Goal: Navigation & Orientation: Find specific page/section

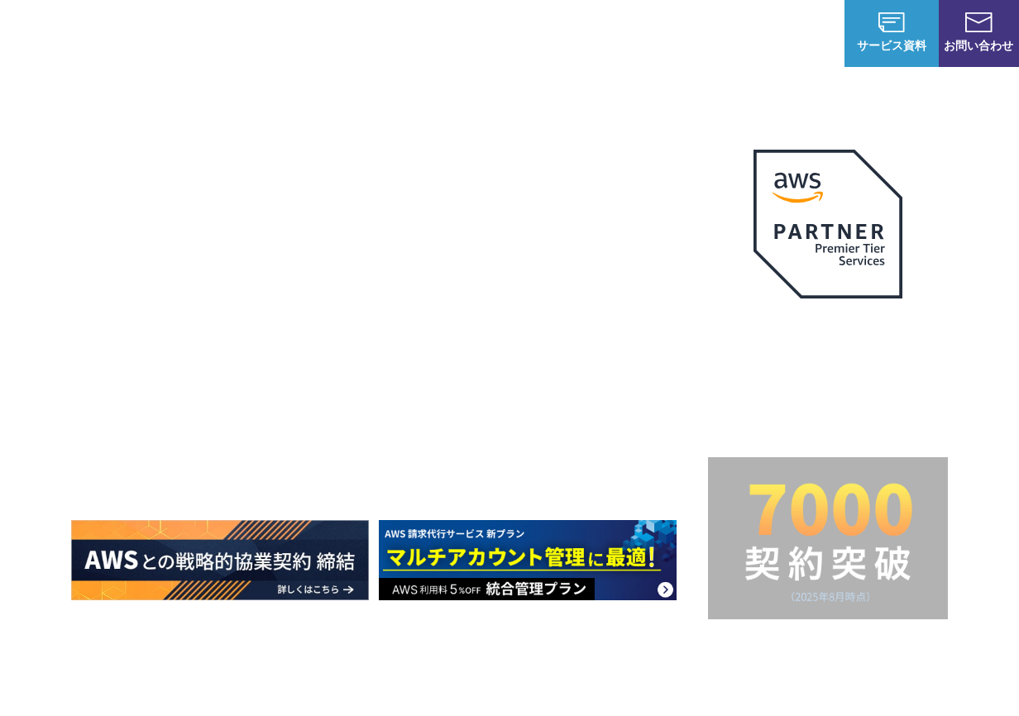
click at [94, 41] on img at bounding box center [81, 32] width 112 height 31
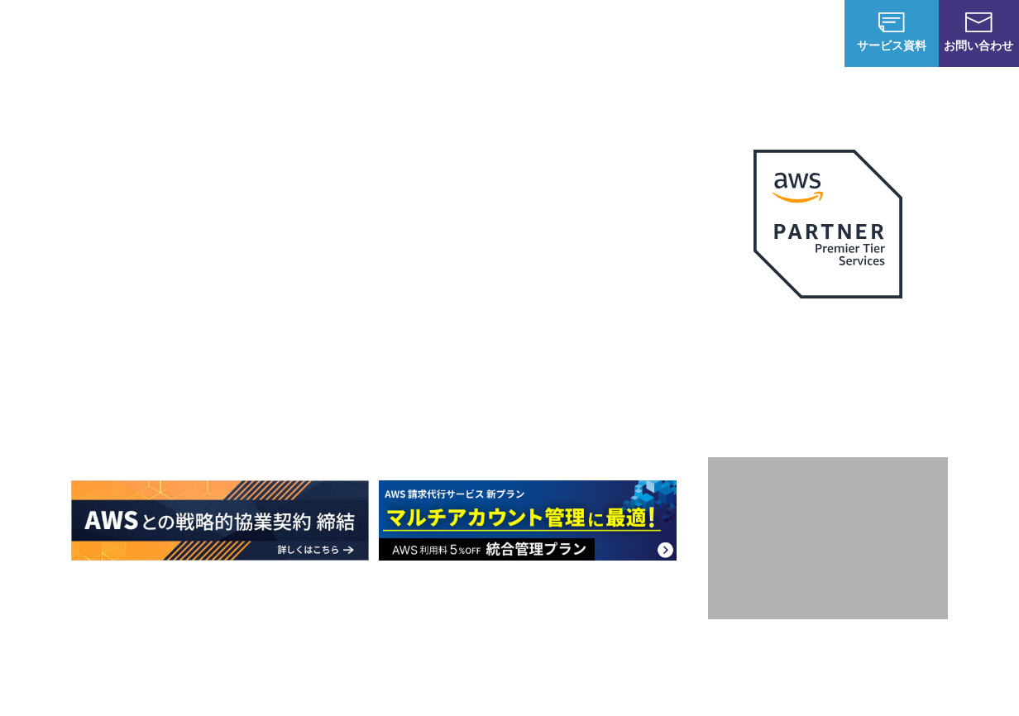
click at [96, 33] on img at bounding box center [81, 32] width 112 height 31
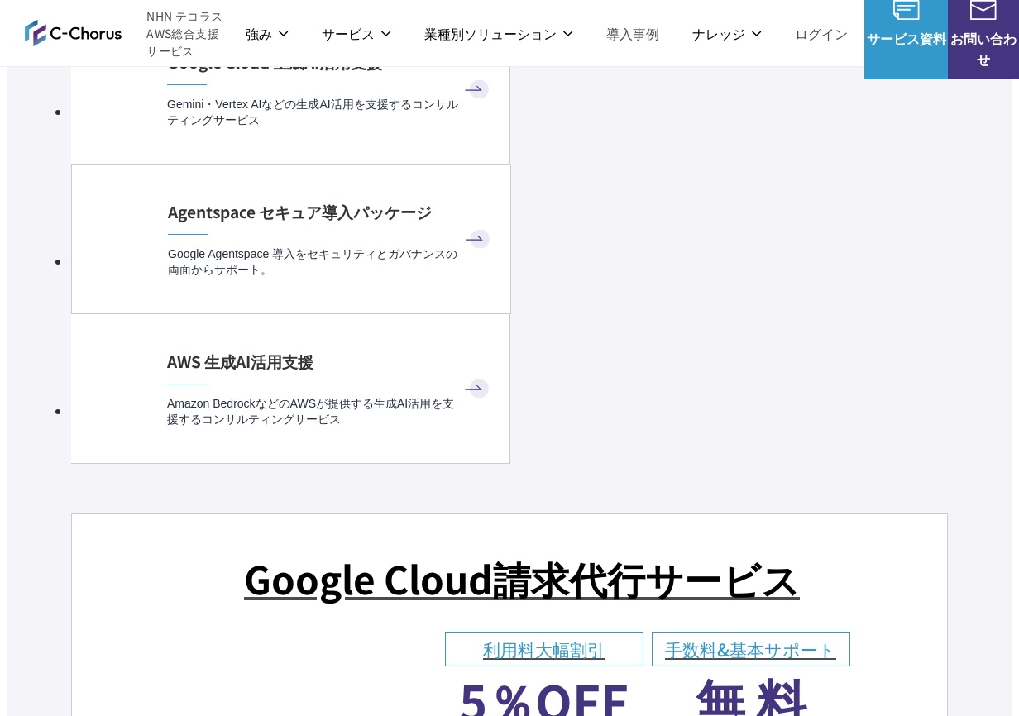
scroll to position [9867, 0]
